Goal: Find specific page/section: Find specific page/section

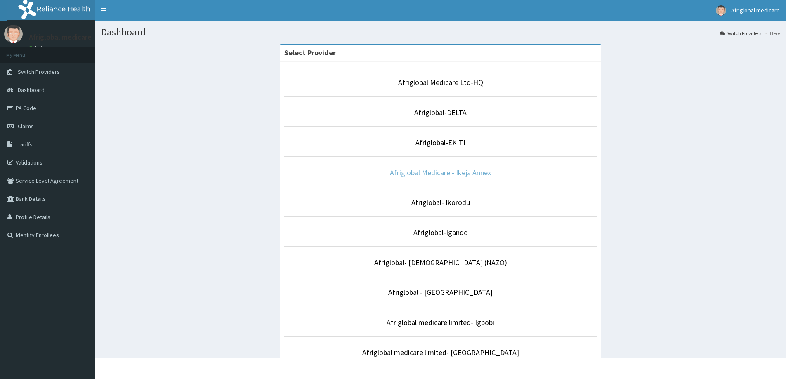
click at [442, 172] on link "Afriglobal Medicare - Ikeja Annex" at bounding box center [440, 172] width 101 height 9
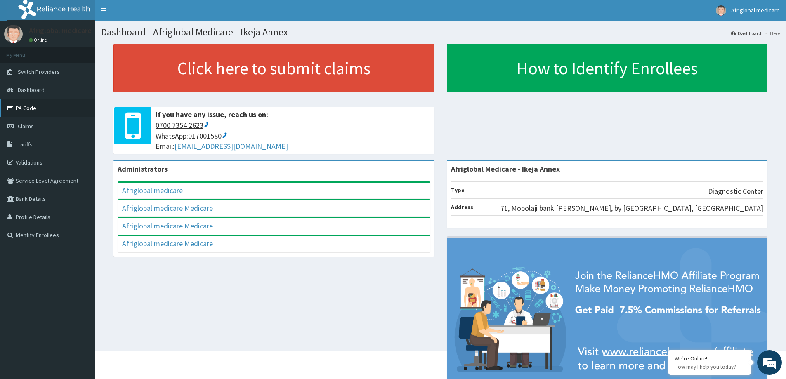
click at [41, 109] on link "PA Code" at bounding box center [47, 108] width 95 height 18
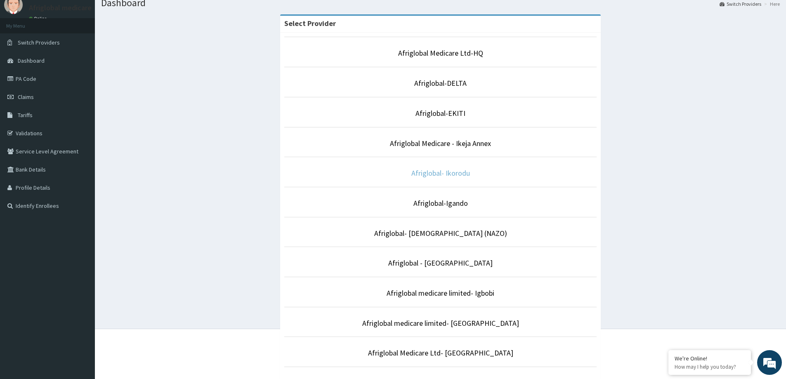
scroll to position [19, 0]
